Goal: Download file/media

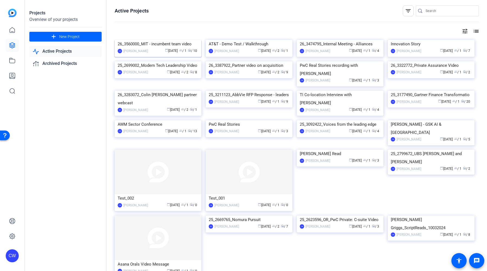
click at [154, 40] on img at bounding box center [158, 40] width 87 height 0
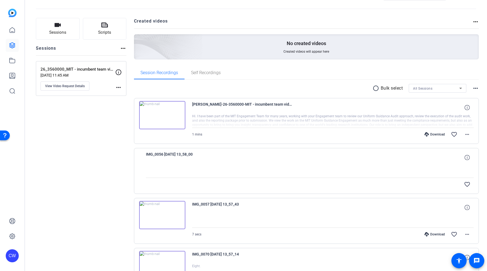
scroll to position [34, 0]
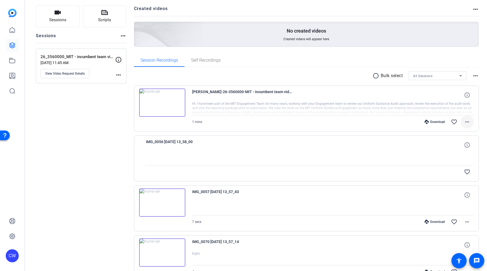
click at [470, 119] on mat-icon "more_horiz" at bounding box center [466, 122] width 7 height 7
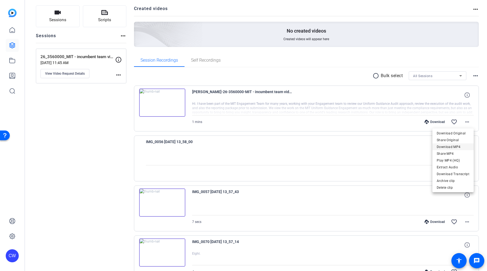
click at [453, 147] on span "Download MP4" at bounding box center [452, 147] width 33 height 7
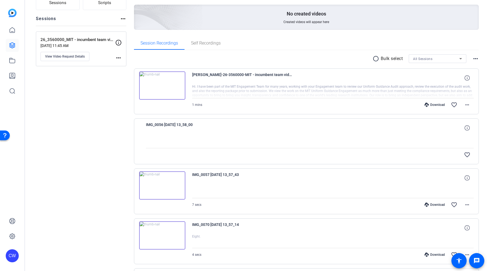
scroll to position [75, 0]
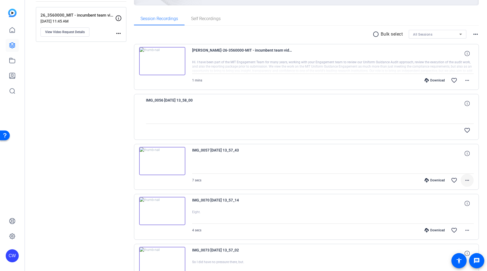
click at [468, 181] on mat-icon "more_horiz" at bounding box center [466, 180] width 7 height 7
click at [454, 206] on span "Download MP4" at bounding box center [452, 205] width 33 height 7
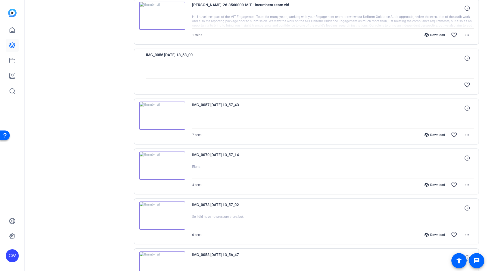
scroll to position [152, 0]
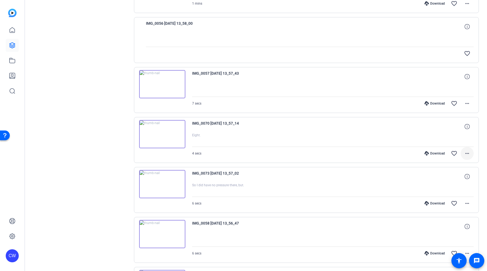
click at [467, 154] on mat-icon "more_horiz" at bounding box center [466, 153] width 7 height 7
click at [448, 178] on span "Download MP4" at bounding box center [452, 178] width 33 height 7
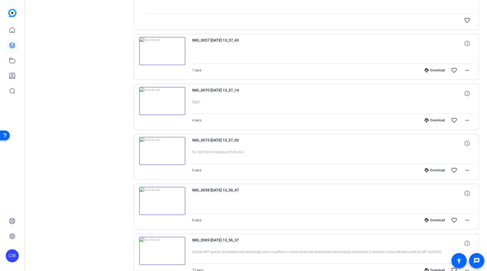
scroll to position [193, 0]
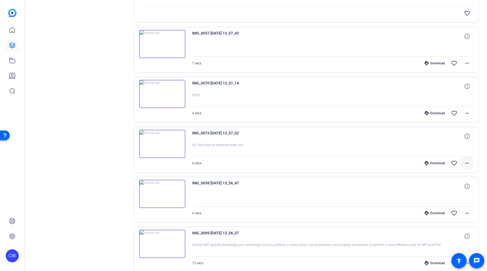
click at [465, 164] on mat-icon "more_horiz" at bounding box center [466, 163] width 7 height 7
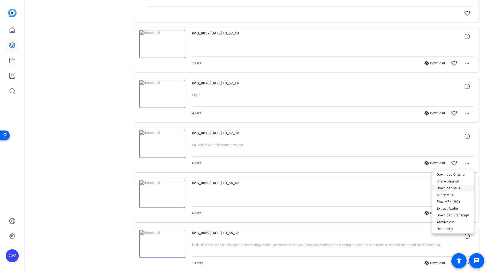
click at [454, 187] on span "Download MP4" at bounding box center [452, 188] width 33 height 7
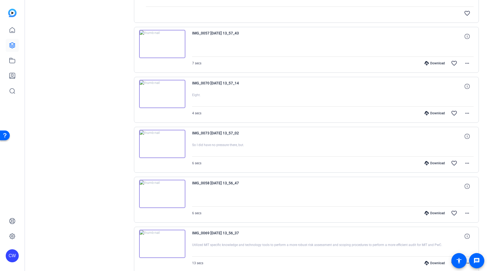
scroll to position [203, 0]
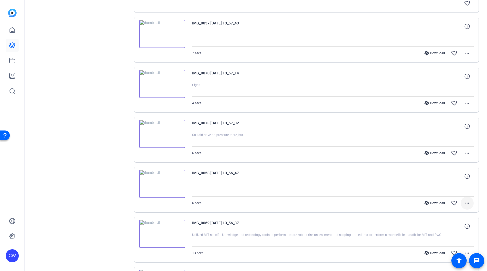
click at [466, 201] on mat-icon "more_horiz" at bounding box center [466, 203] width 7 height 7
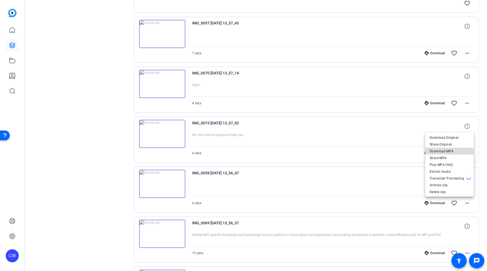
click at [447, 152] on span "Download MP4" at bounding box center [449, 151] width 40 height 7
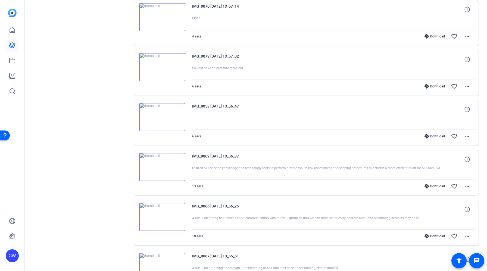
scroll to position [339, 0]
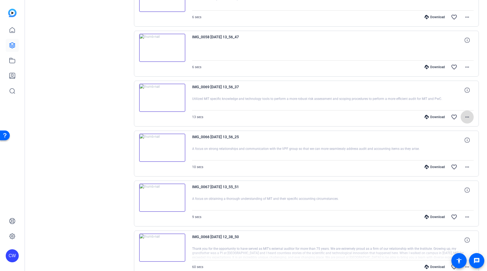
click at [469, 118] on mat-icon "more_horiz" at bounding box center [466, 117] width 7 height 7
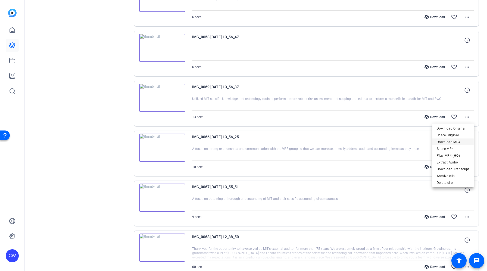
click at [454, 143] on span "Download MP4" at bounding box center [452, 142] width 33 height 7
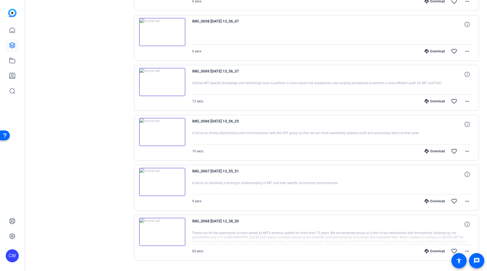
scroll to position [366, 0]
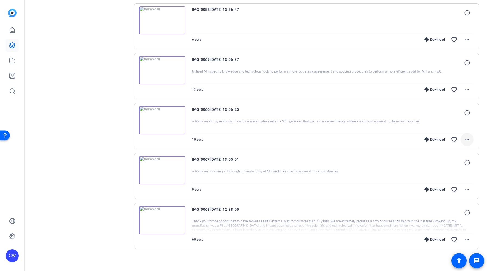
click at [469, 140] on mat-icon "more_horiz" at bounding box center [466, 139] width 7 height 7
click at [459, 163] on span "Download MP4" at bounding box center [452, 164] width 33 height 7
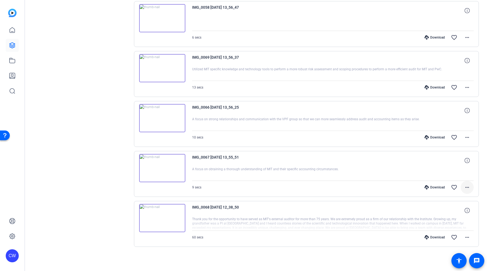
click at [466, 186] on mat-icon "more_horiz" at bounding box center [466, 187] width 7 height 7
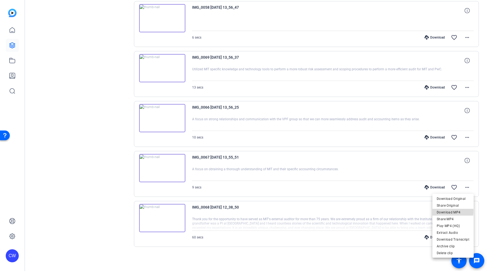
click at [450, 211] on span "Download MP4" at bounding box center [452, 212] width 33 height 7
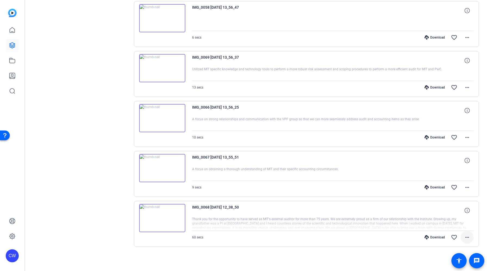
click at [465, 237] on mat-icon "more_horiz" at bounding box center [466, 237] width 7 height 7
click at [455, 185] on span "Download MP4" at bounding box center [452, 185] width 33 height 7
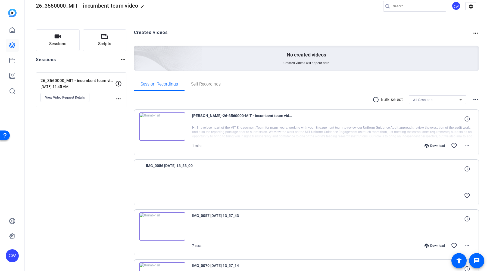
scroll to position [0, 0]
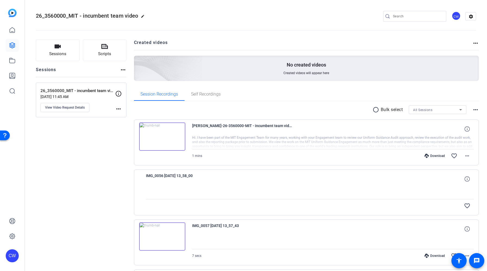
click at [144, 16] on mat-icon "edit" at bounding box center [144, 17] width 7 height 7
click at [60, 17] on input "26_3560000_MIT - incumbent team video" at bounding box center [58, 16] width 36 height 7
